Goal: Communication & Community: Participate in discussion

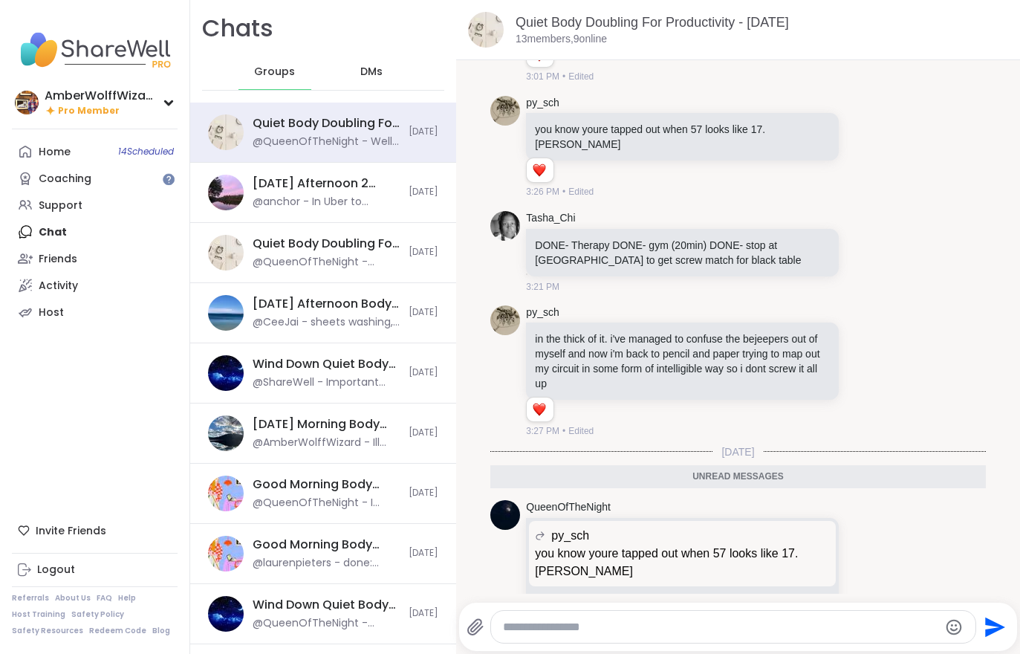
click at [65, 163] on link "Home 14 Scheduled" at bounding box center [95, 151] width 166 height 27
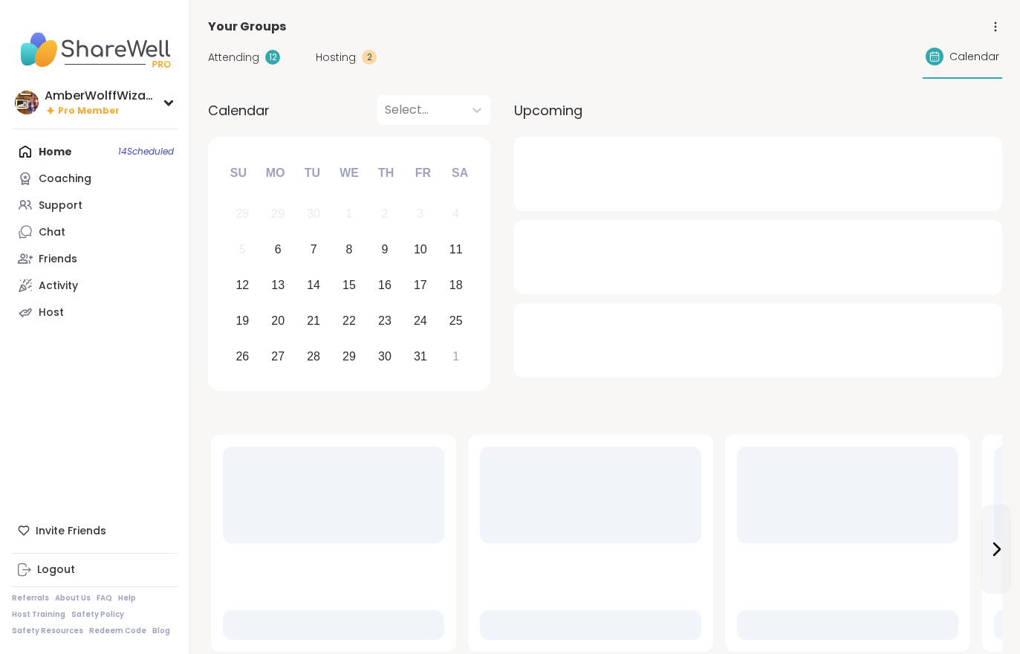
click at [353, 57] on span "Hosting" at bounding box center [336, 58] width 40 height 16
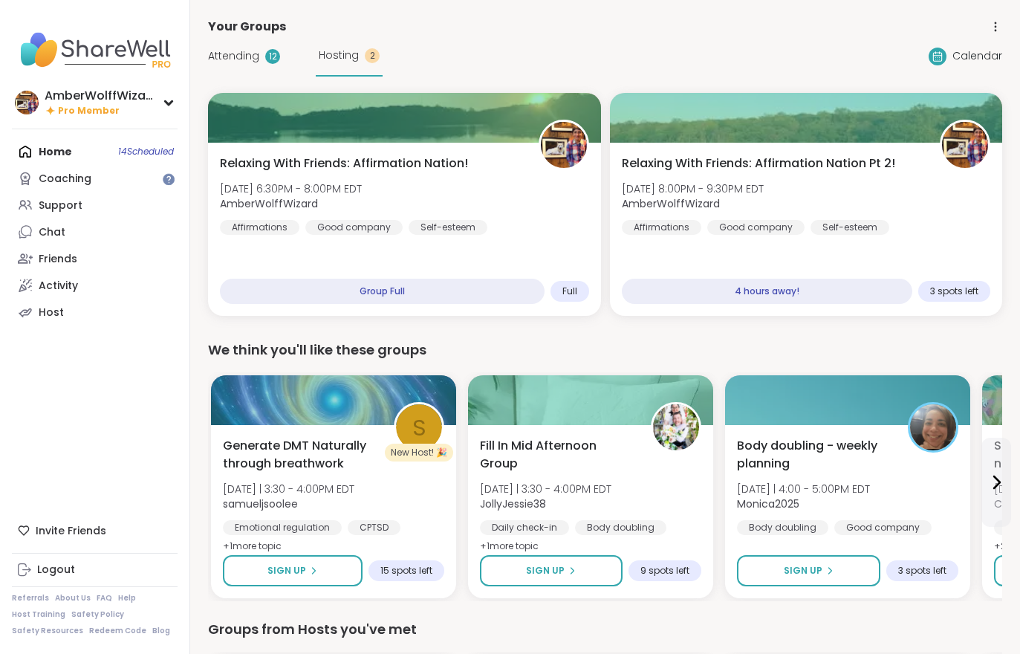
click at [216, 56] on span "Attending" at bounding box center [233, 56] width 51 height 16
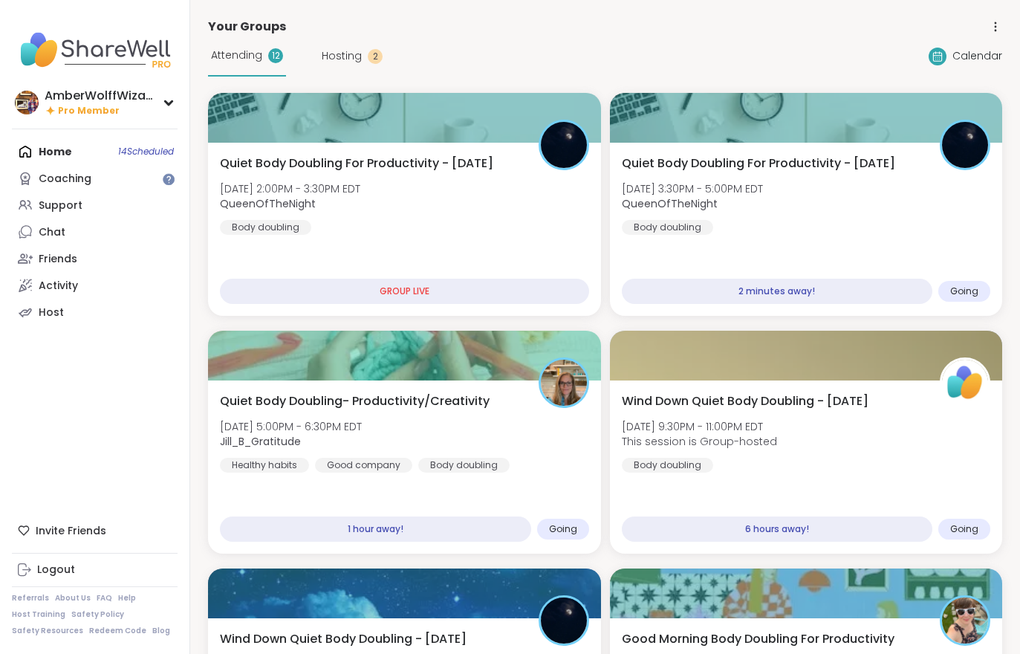
click at [230, 64] on div "Attending 12" at bounding box center [247, 56] width 78 height 41
click at [902, 239] on div "Quiet Body Doubling For Productivity - [DATE] [DATE] 3:30PM - 5:00PM EDT QueenO…" at bounding box center [806, 229] width 393 height 173
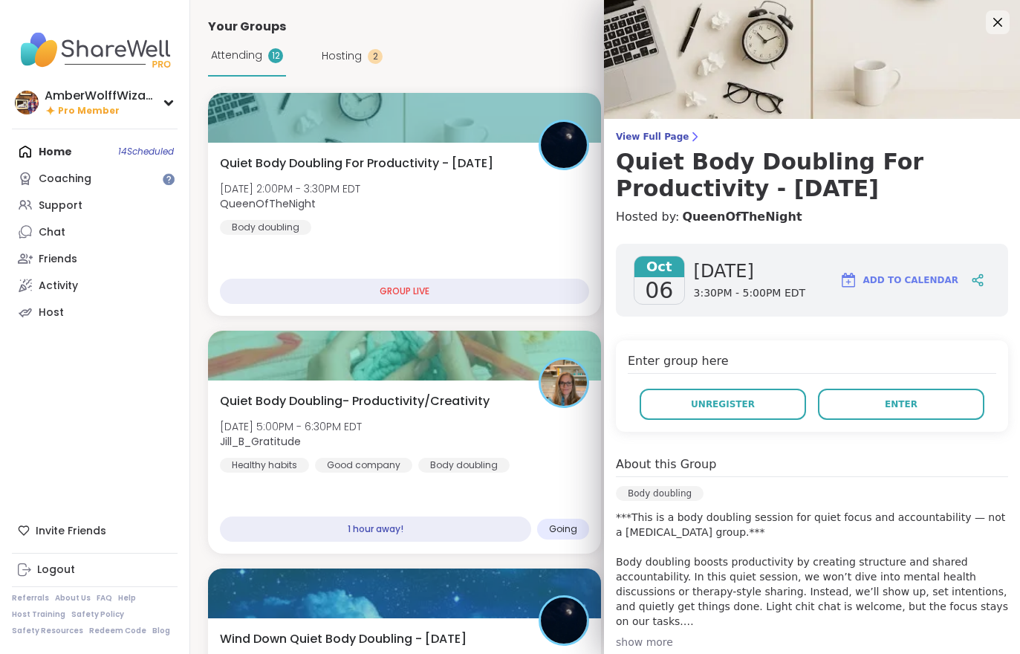
click at [653, 151] on h3 "Quiet Body Doubling For Productivity - [DATE]" at bounding box center [812, 175] width 392 height 53
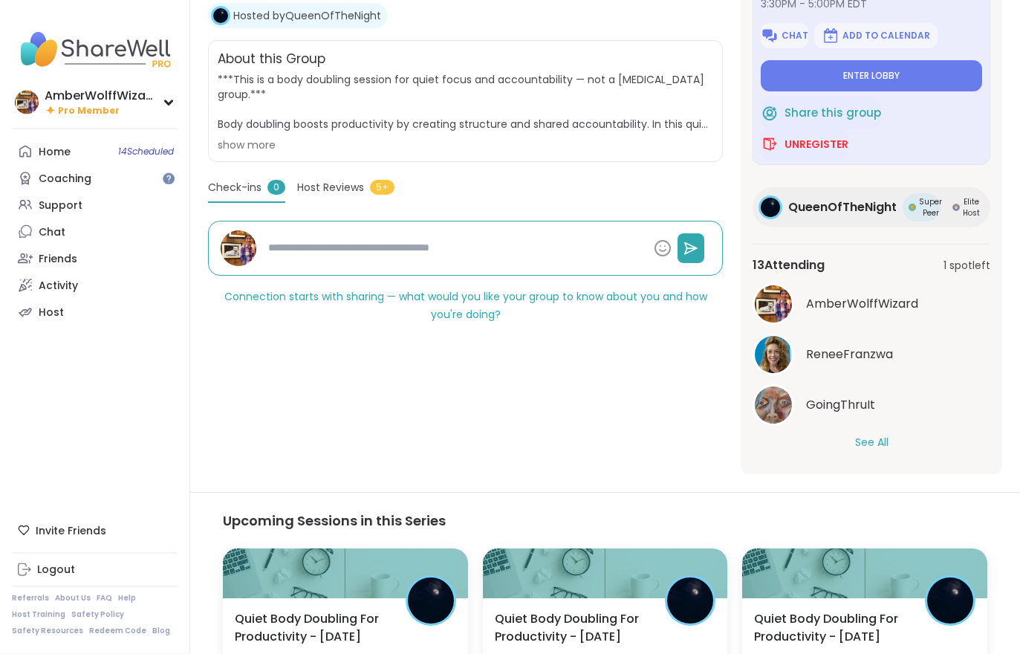
scroll to position [290, 0]
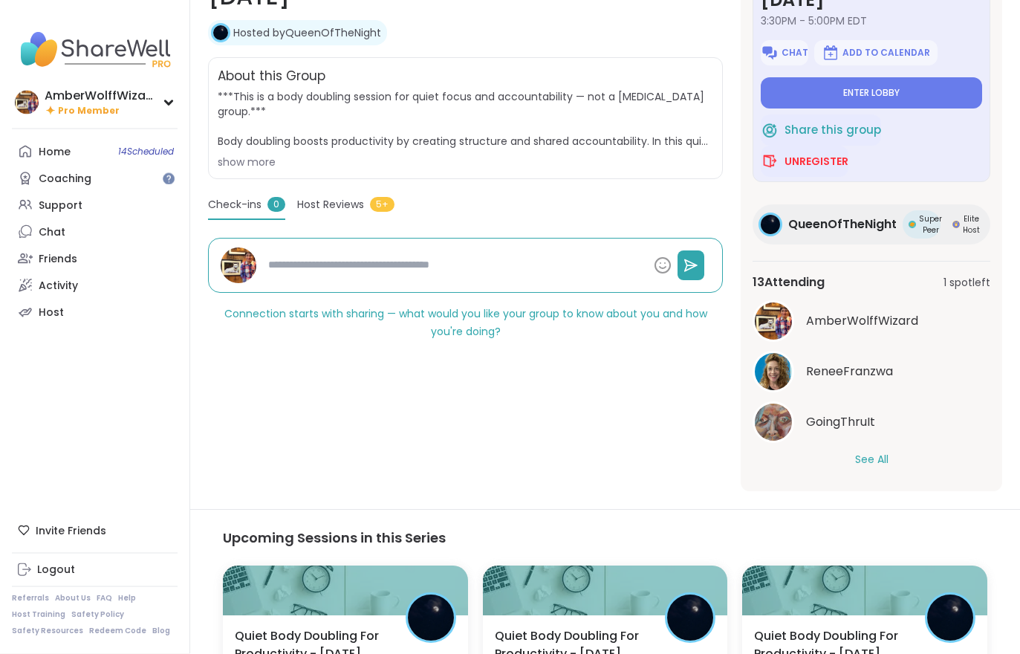
click at [888, 455] on button "See All" at bounding box center [871, 460] width 33 height 16
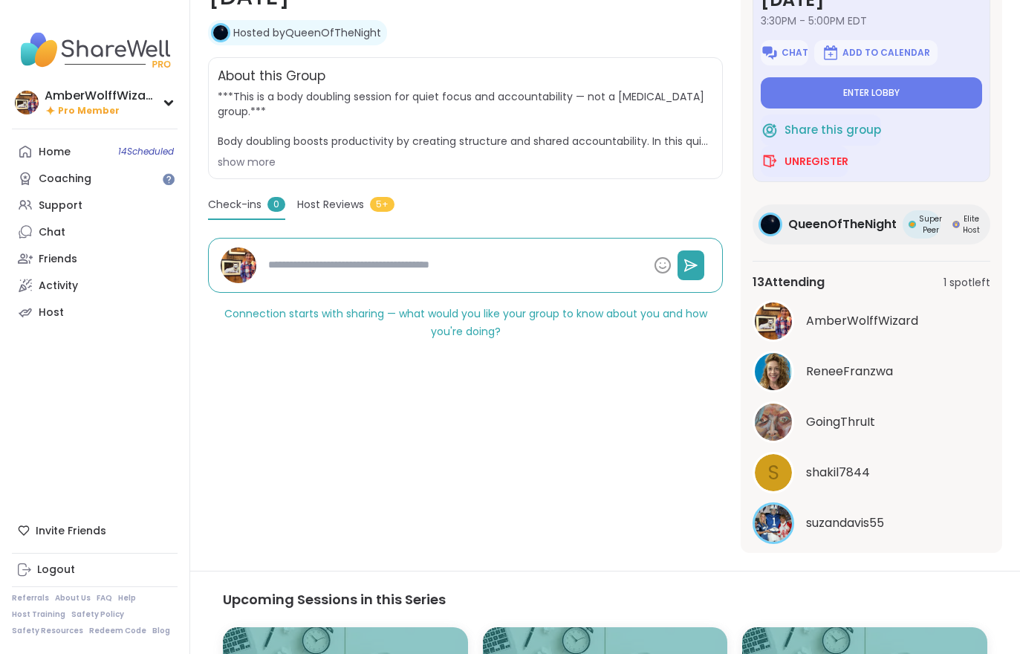
scroll to position [0, 0]
click at [868, 81] on button "Enter lobby" at bounding box center [871, 92] width 221 height 31
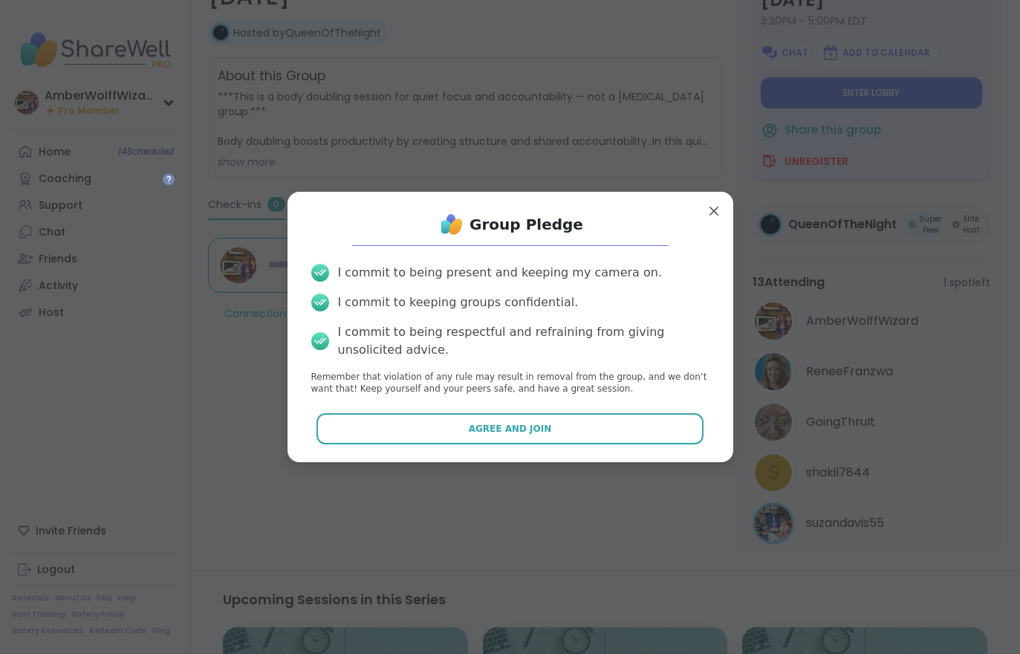
click at [542, 427] on button "Agree and Join" at bounding box center [509, 428] width 387 height 31
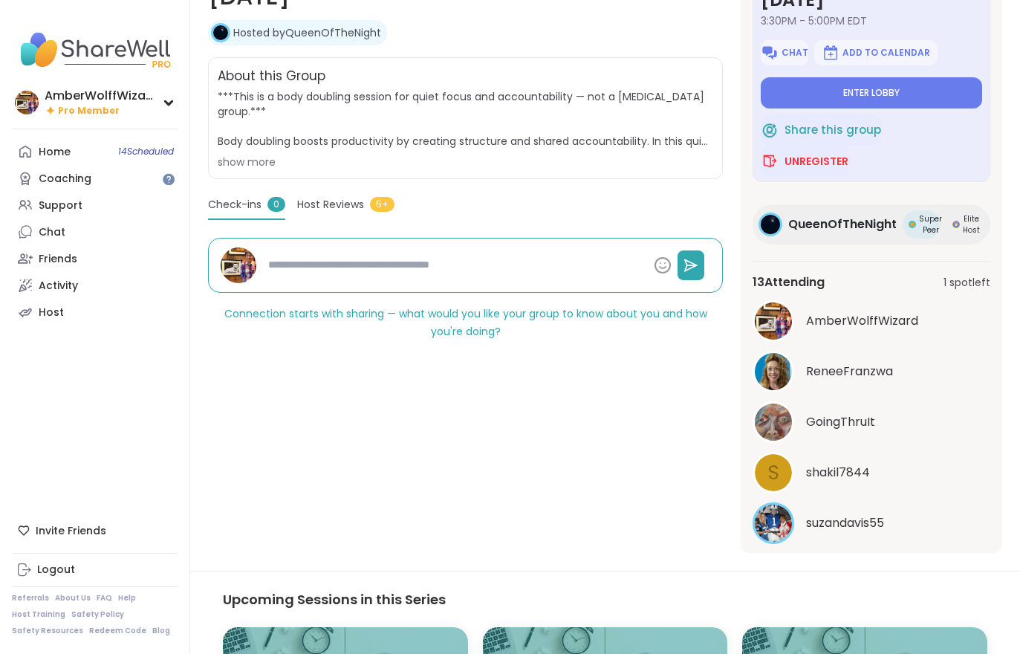
type textarea "*"
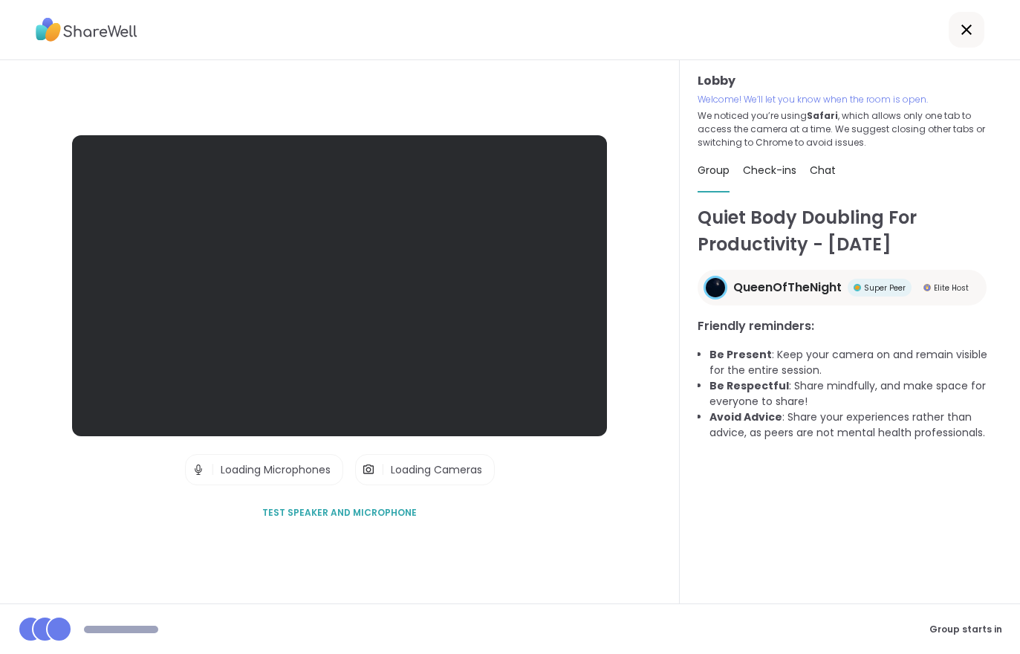
scroll to position [23, 0]
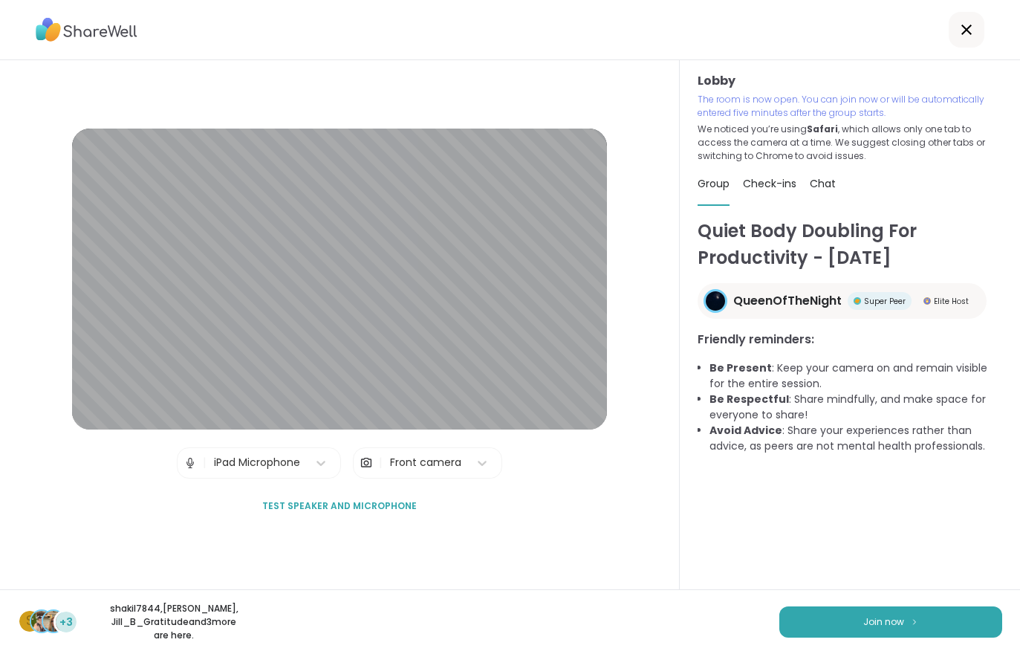
click at [852, 614] on button "Join now" at bounding box center [890, 621] width 223 height 31
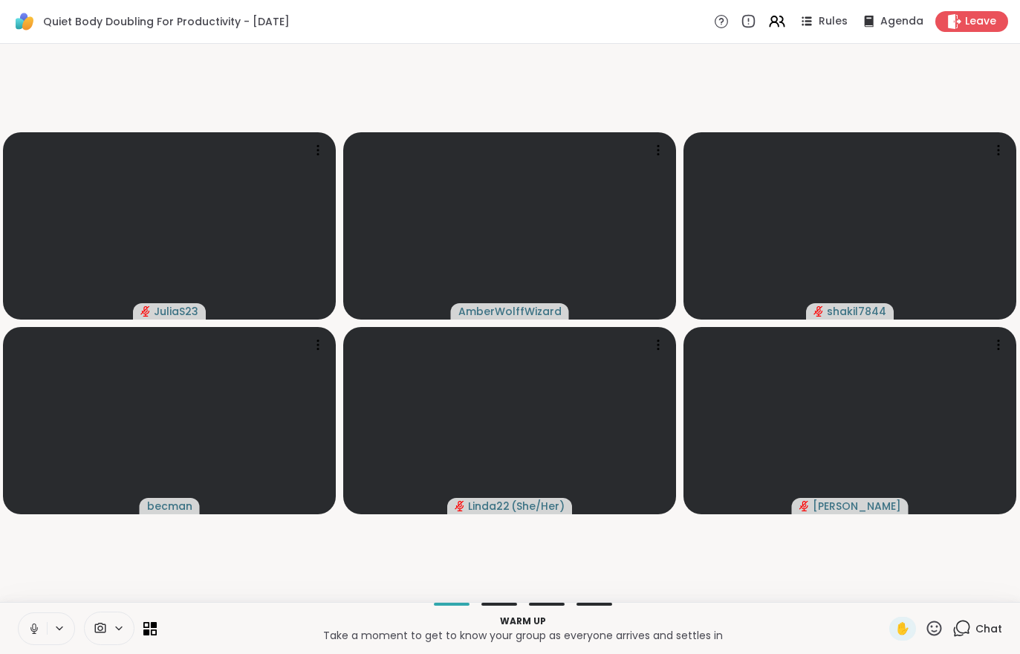
click at [328, 568] on video-player-container "JuliaS23 AmberWolffWizard shakil7844 becman Linda22 ( She/Her ) [PERSON_NAME]" at bounding box center [510, 323] width 1002 height 546
click at [29, 623] on icon at bounding box center [33, 628] width 13 height 13
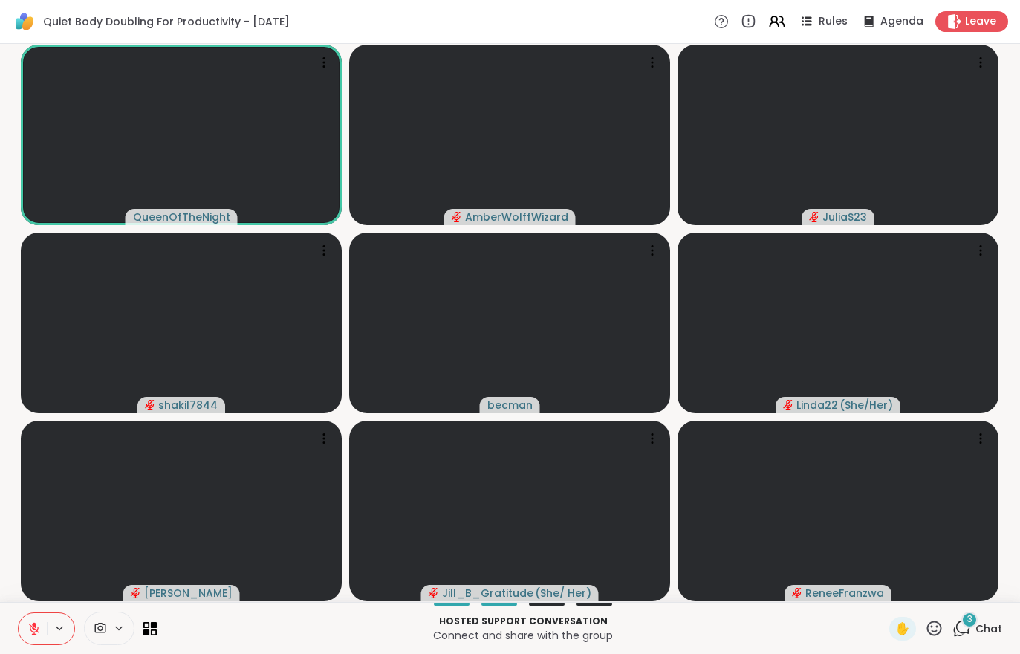
click at [989, 623] on span "Chat" at bounding box center [988, 628] width 27 height 15
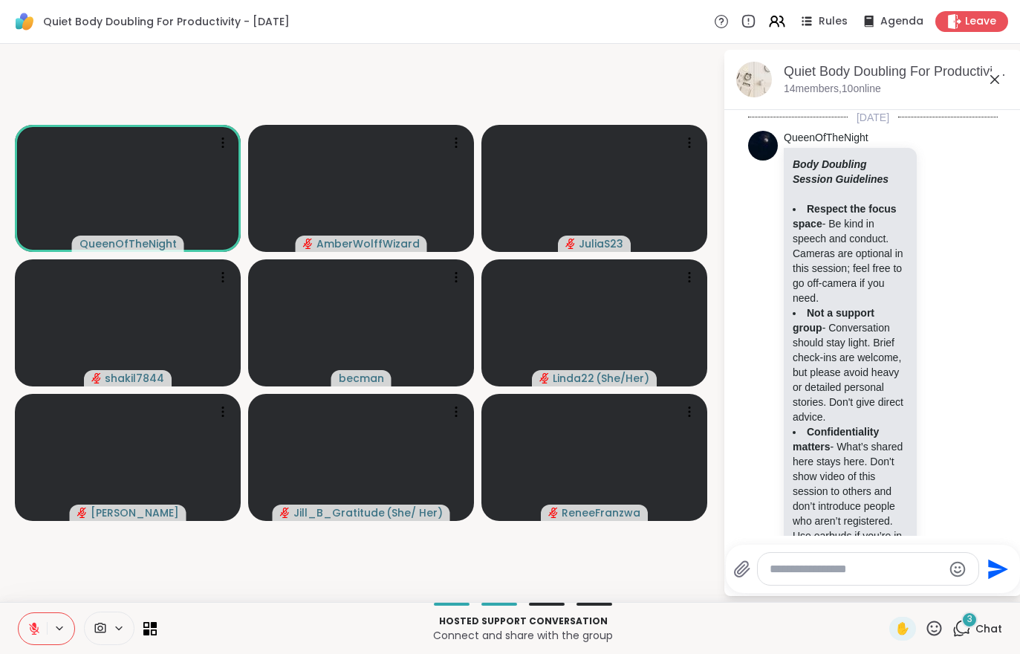
scroll to position [688, 0]
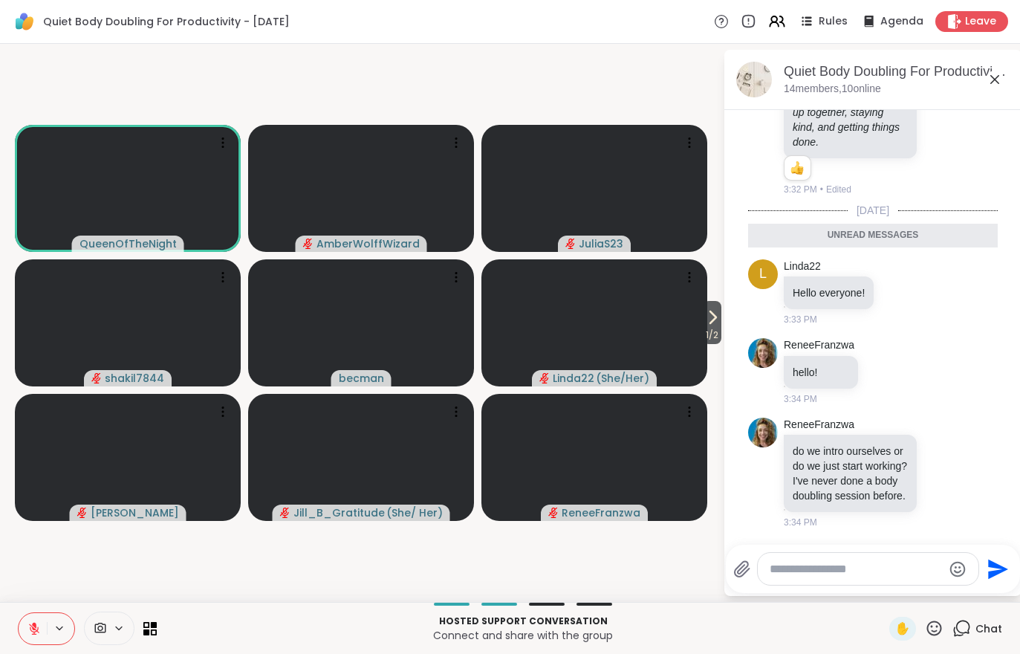
click at [703, 331] on span "1 / 2" at bounding box center [712, 335] width 19 height 18
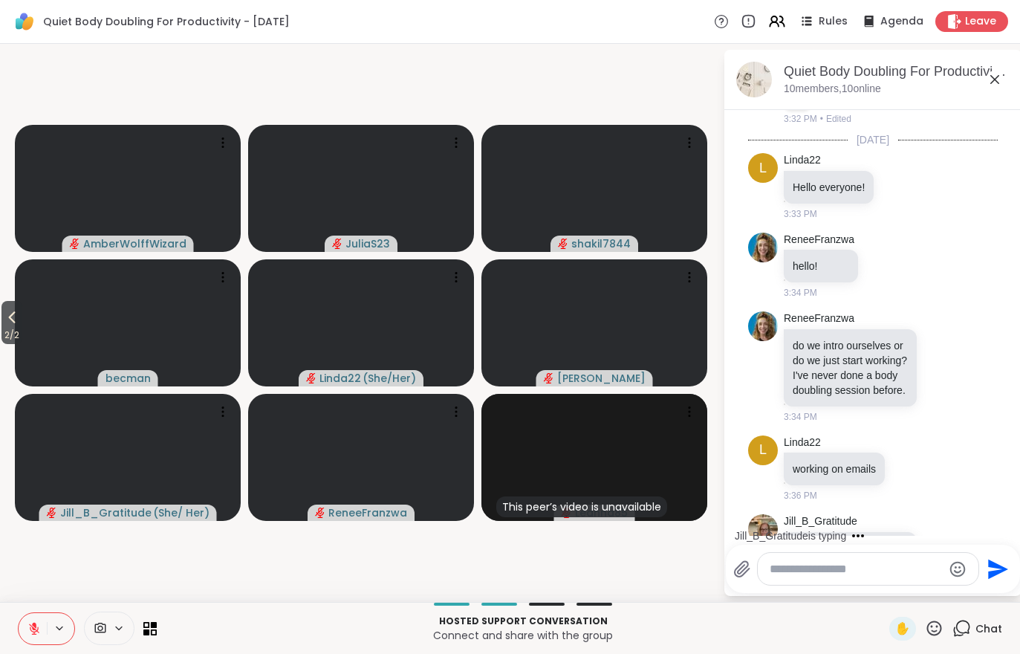
scroll to position [870, 0]
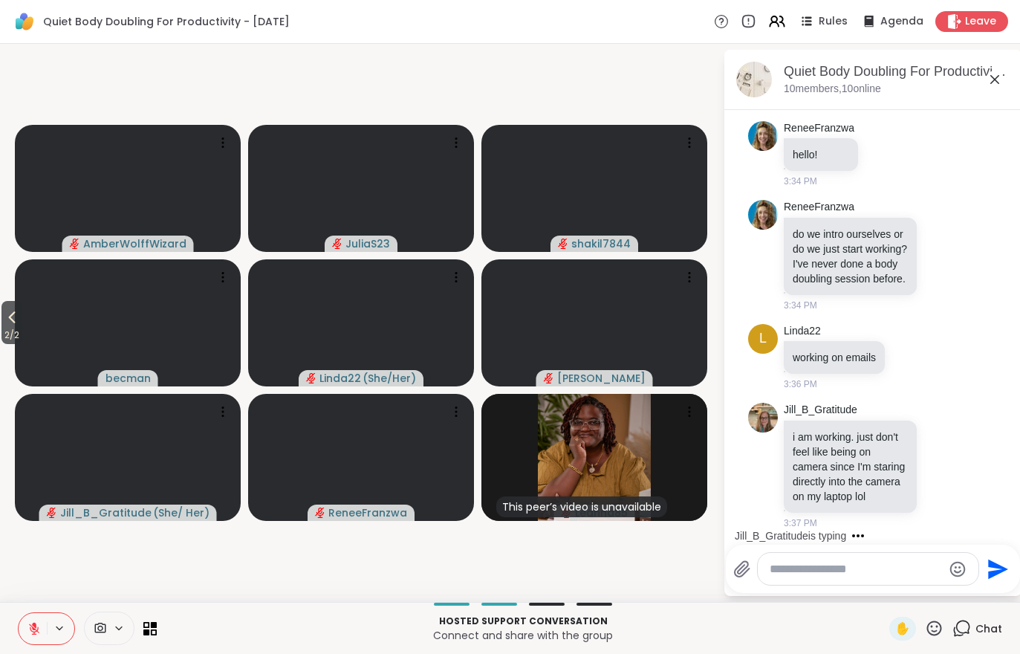
click at [29, 623] on icon at bounding box center [33, 628] width 13 height 13
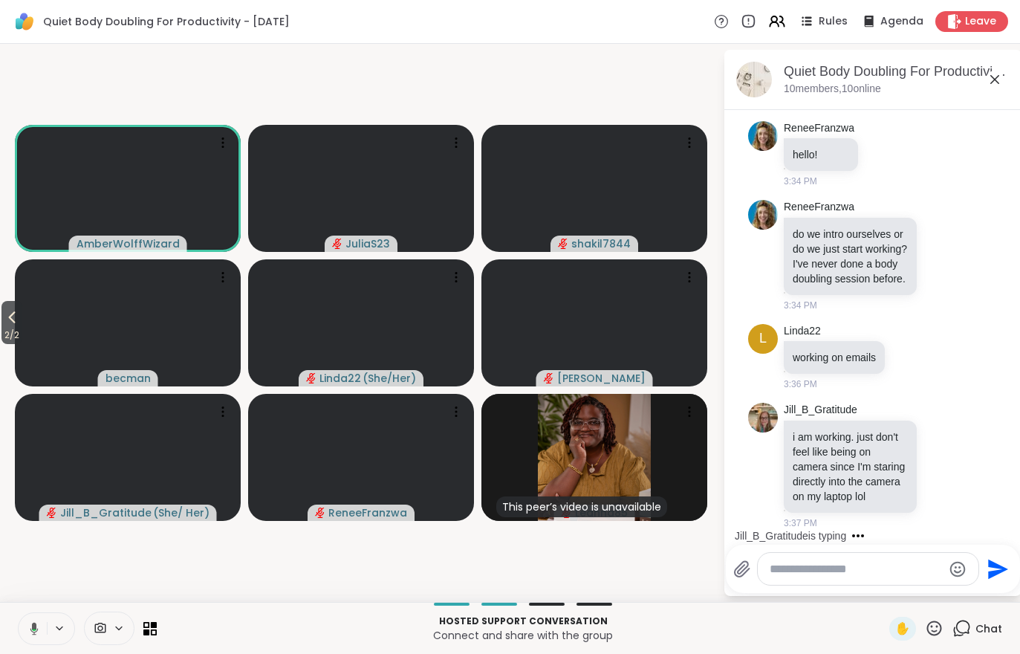
click at [2, 337] on span "2 / 2" at bounding box center [11, 335] width 21 height 18
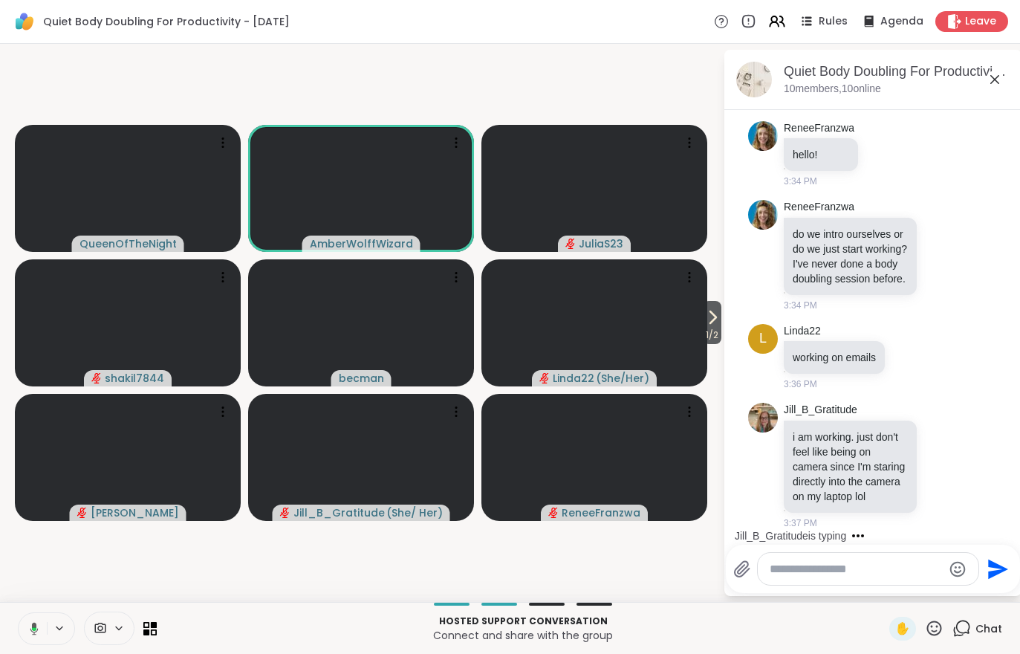
scroll to position [949, 0]
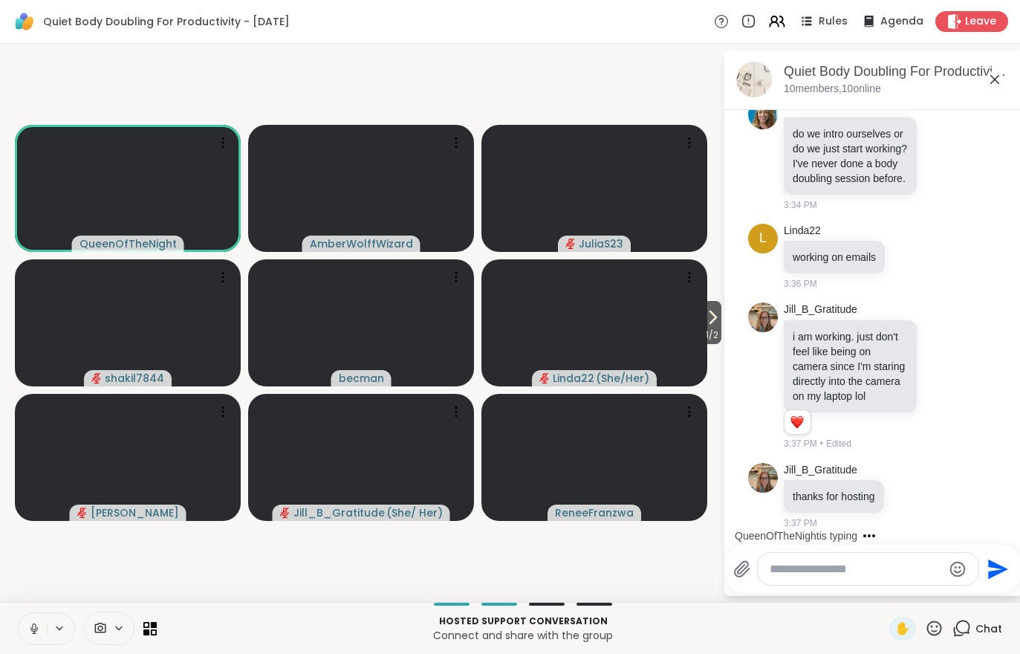
click at [38, 602] on div "Hosted support conversation Connect and share with the group ✋ Chat" at bounding box center [510, 628] width 1020 height 52
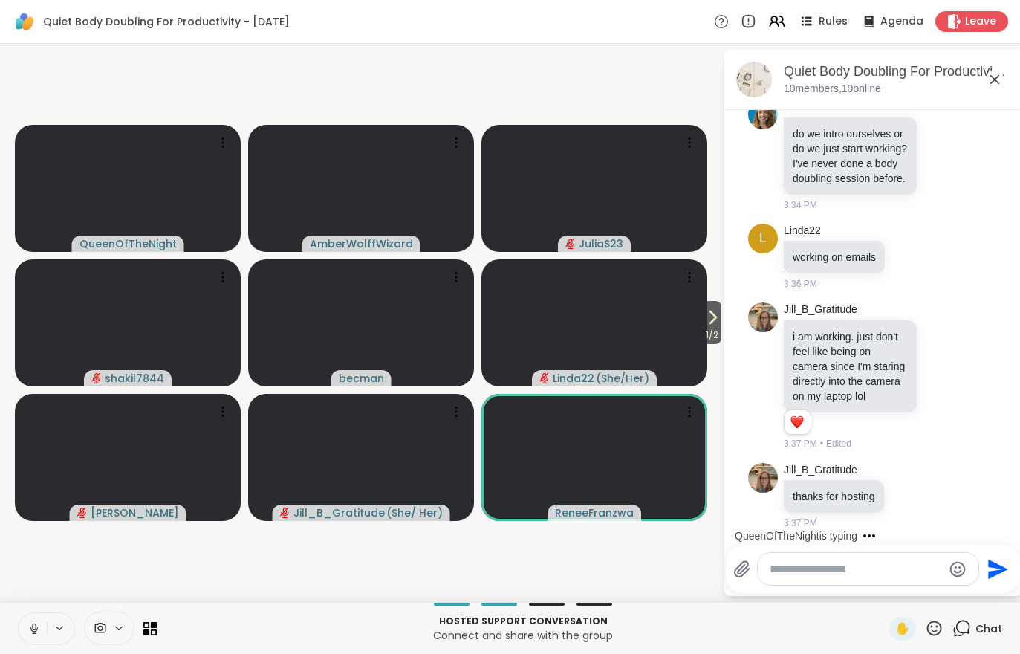
click at [33, 623] on icon at bounding box center [33, 628] width 13 height 13
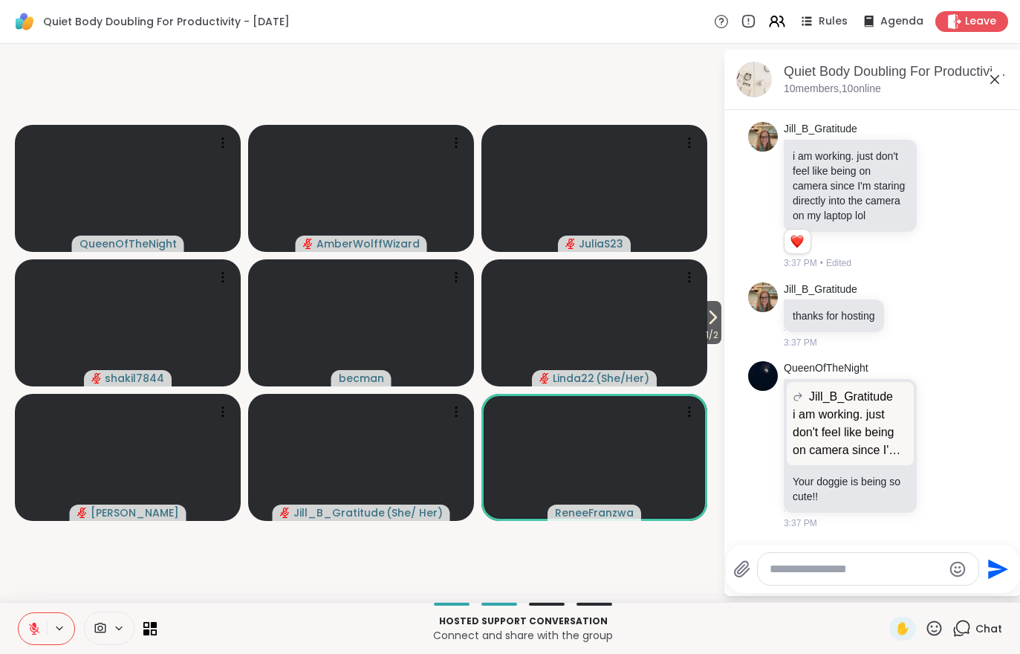
click at [720, 319] on button "1 / 2" at bounding box center [712, 322] width 19 height 43
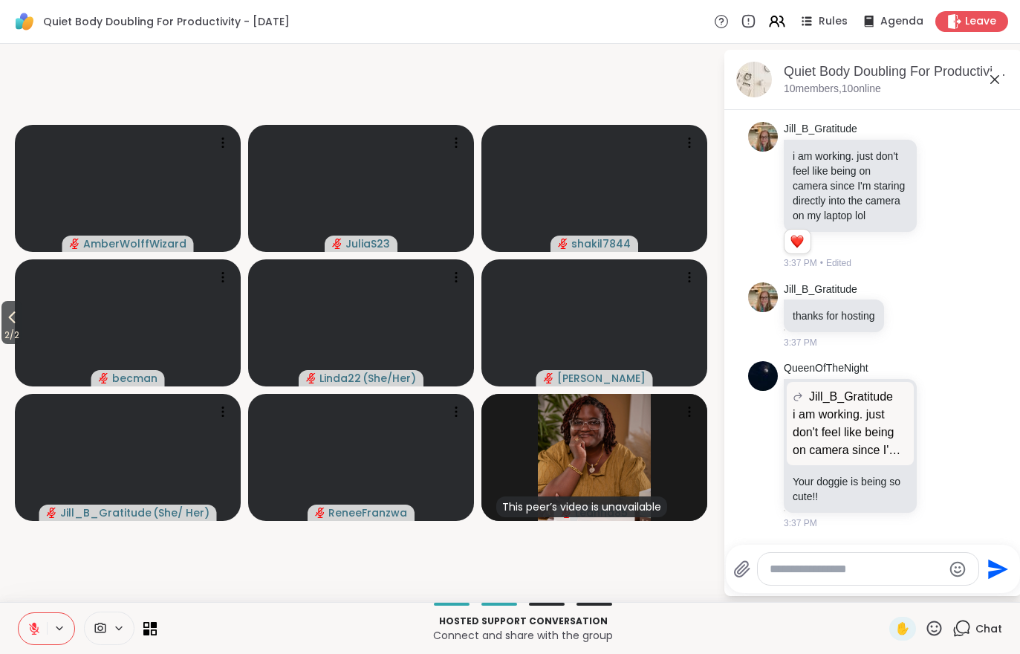
scroll to position [1170, 0]
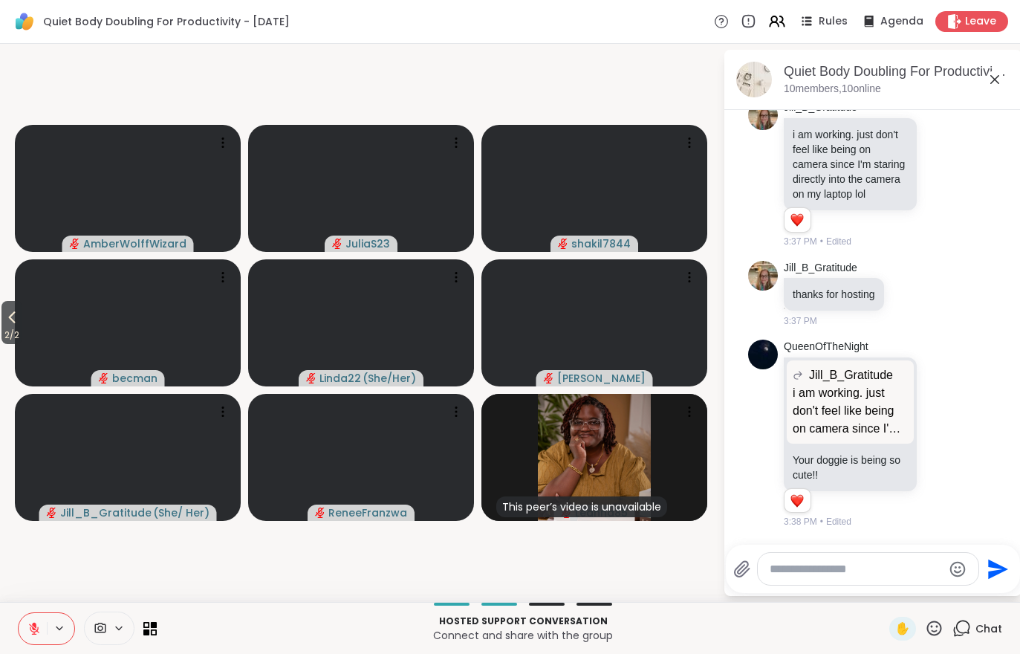
click at [777, 16] on icon at bounding box center [774, 19] width 6 height 6
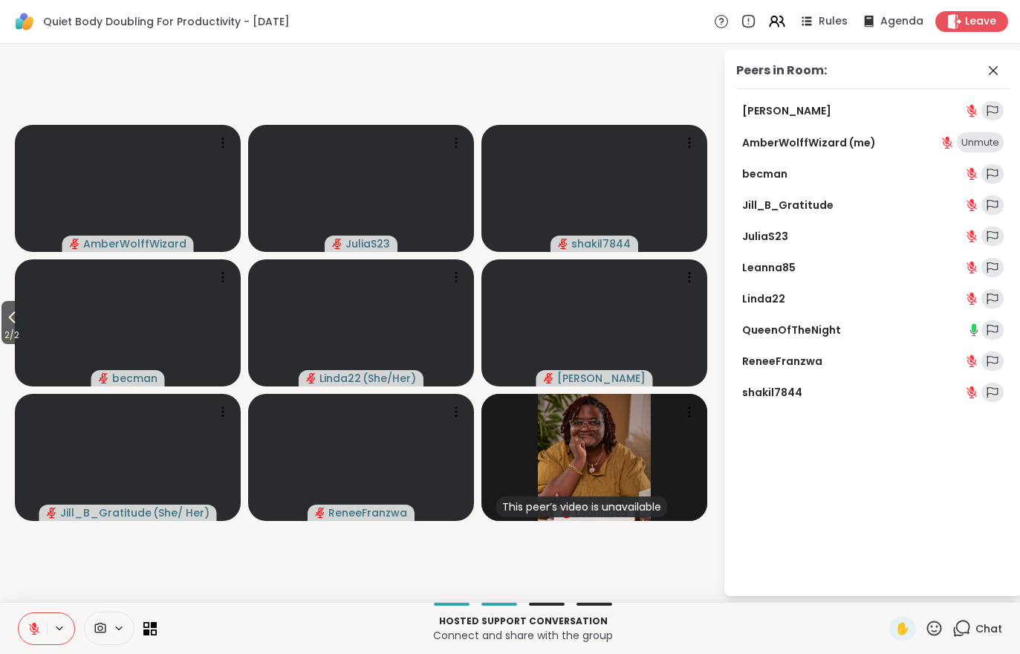
click at [11, 325] on icon at bounding box center [12, 317] width 18 height 18
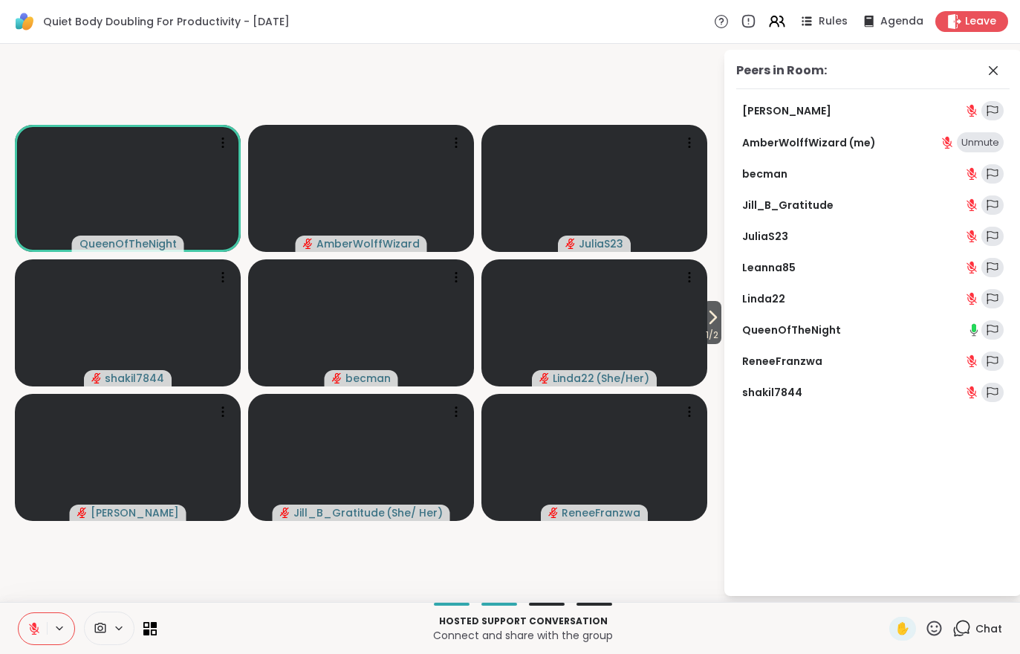
click at [30, 631] on icon at bounding box center [33, 628] width 13 height 13
click at [46, 629] on button at bounding box center [33, 628] width 28 height 31
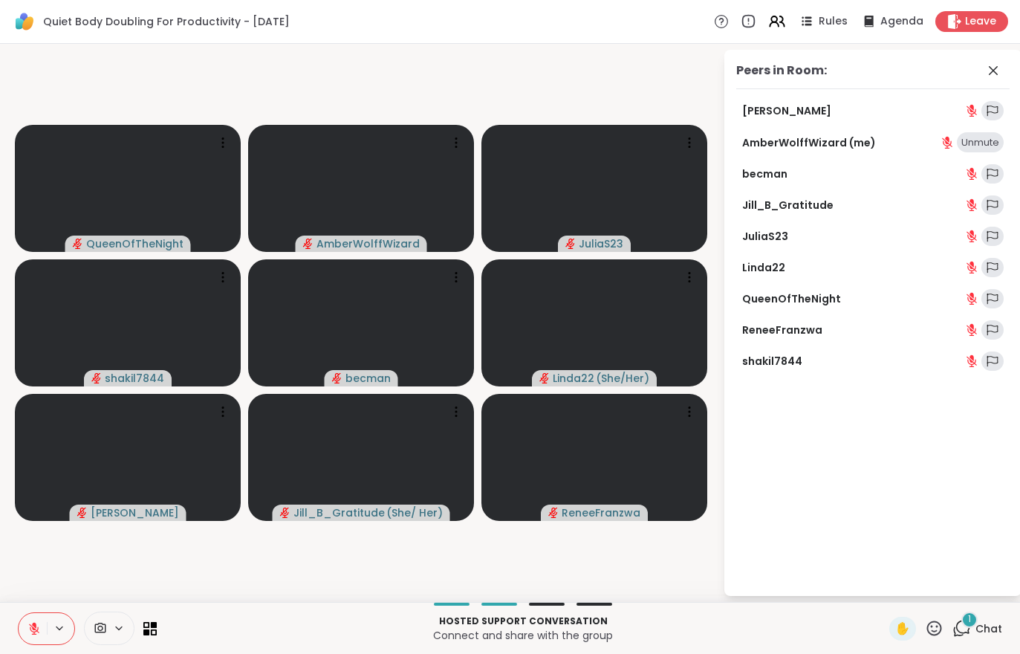
click at [935, 614] on div "Hosted support conversation Connect and share with the group ✋ 1 Chat" at bounding box center [510, 628] width 1020 height 52
click at [979, 632] on span "Chat" at bounding box center [988, 628] width 27 height 15
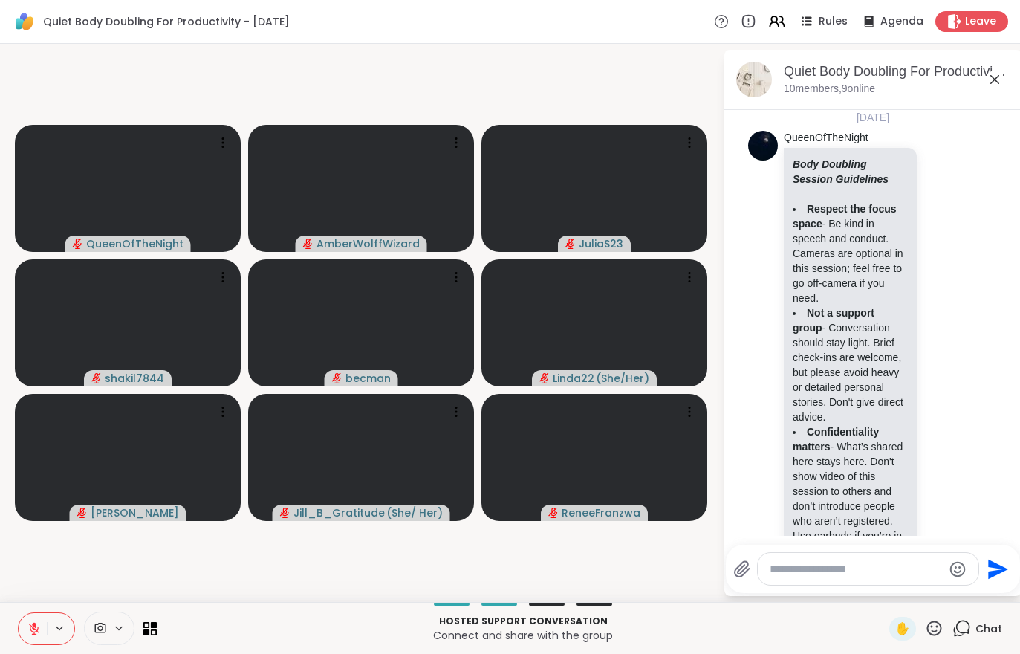
scroll to position [1343, 0]
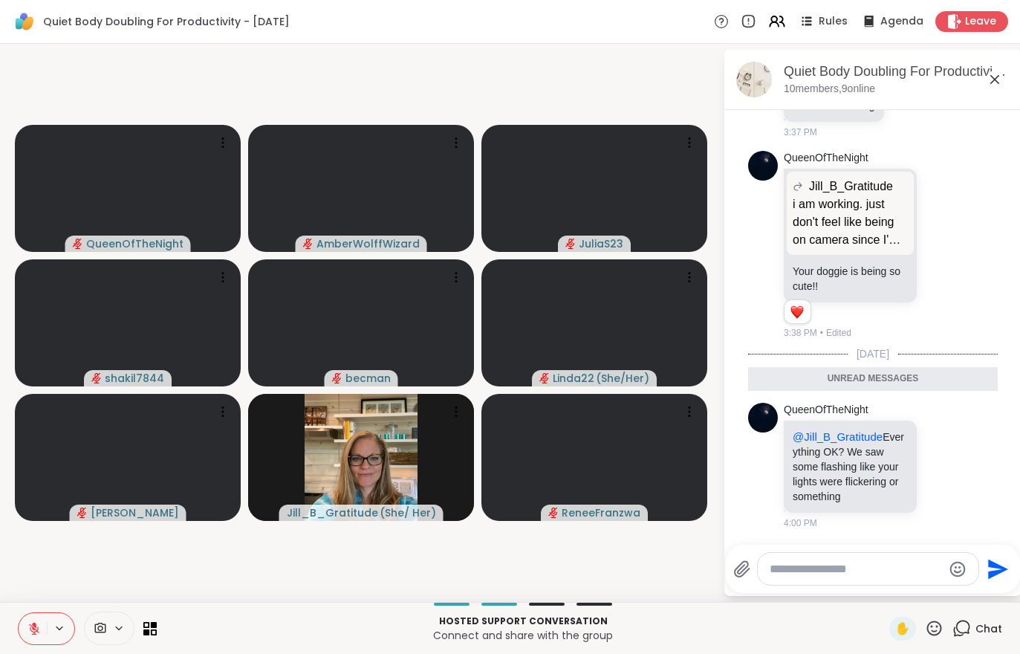
click at [36, 642] on button at bounding box center [33, 628] width 28 height 31
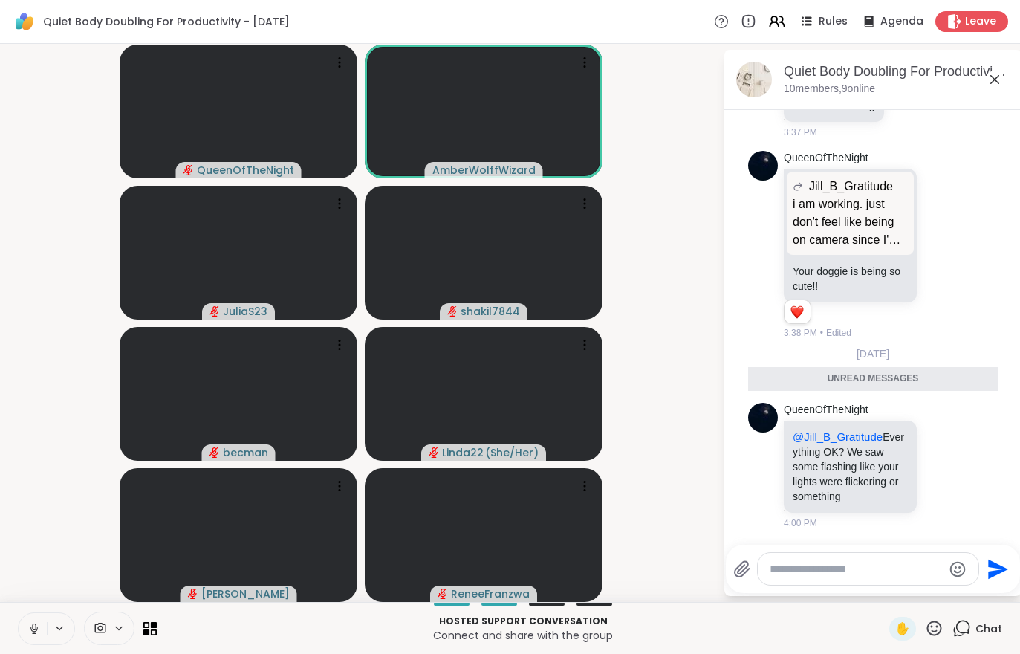
click at [25, 632] on button at bounding box center [33, 628] width 28 height 31
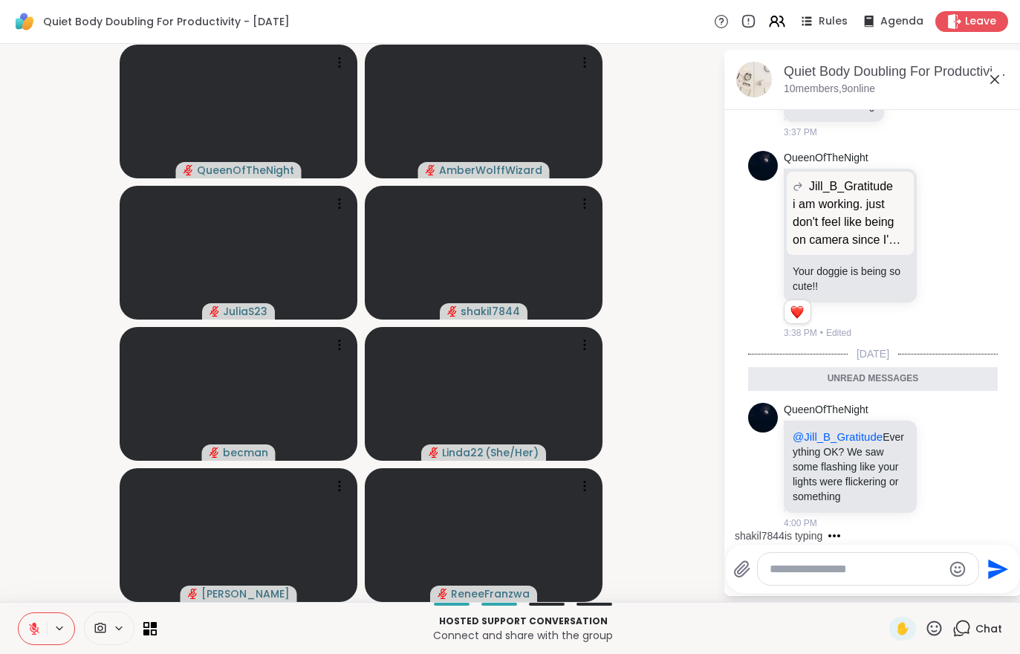
scroll to position [1387, 0]
